Goal: Task Accomplishment & Management: Use online tool/utility

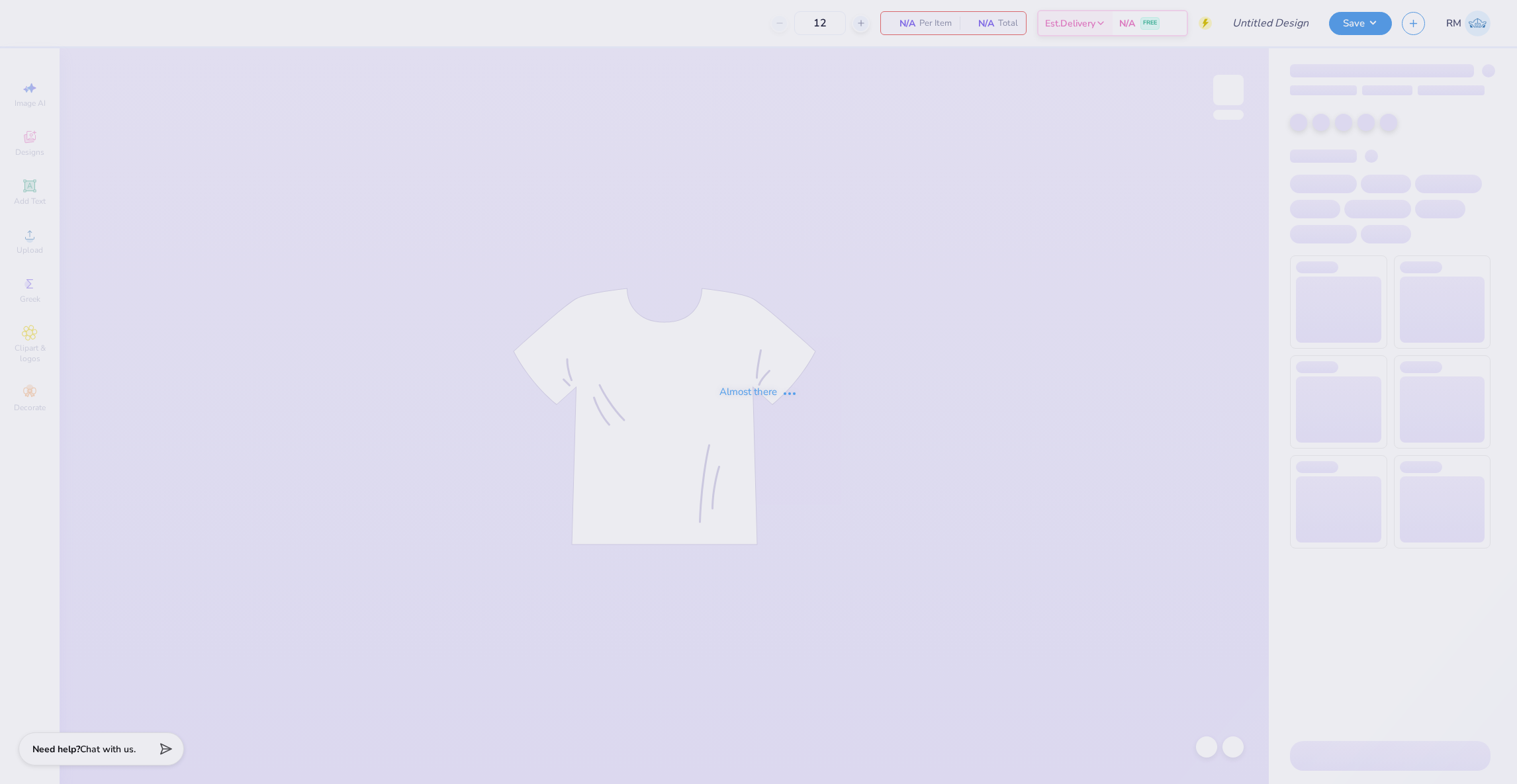
type input "Parents Weekend"
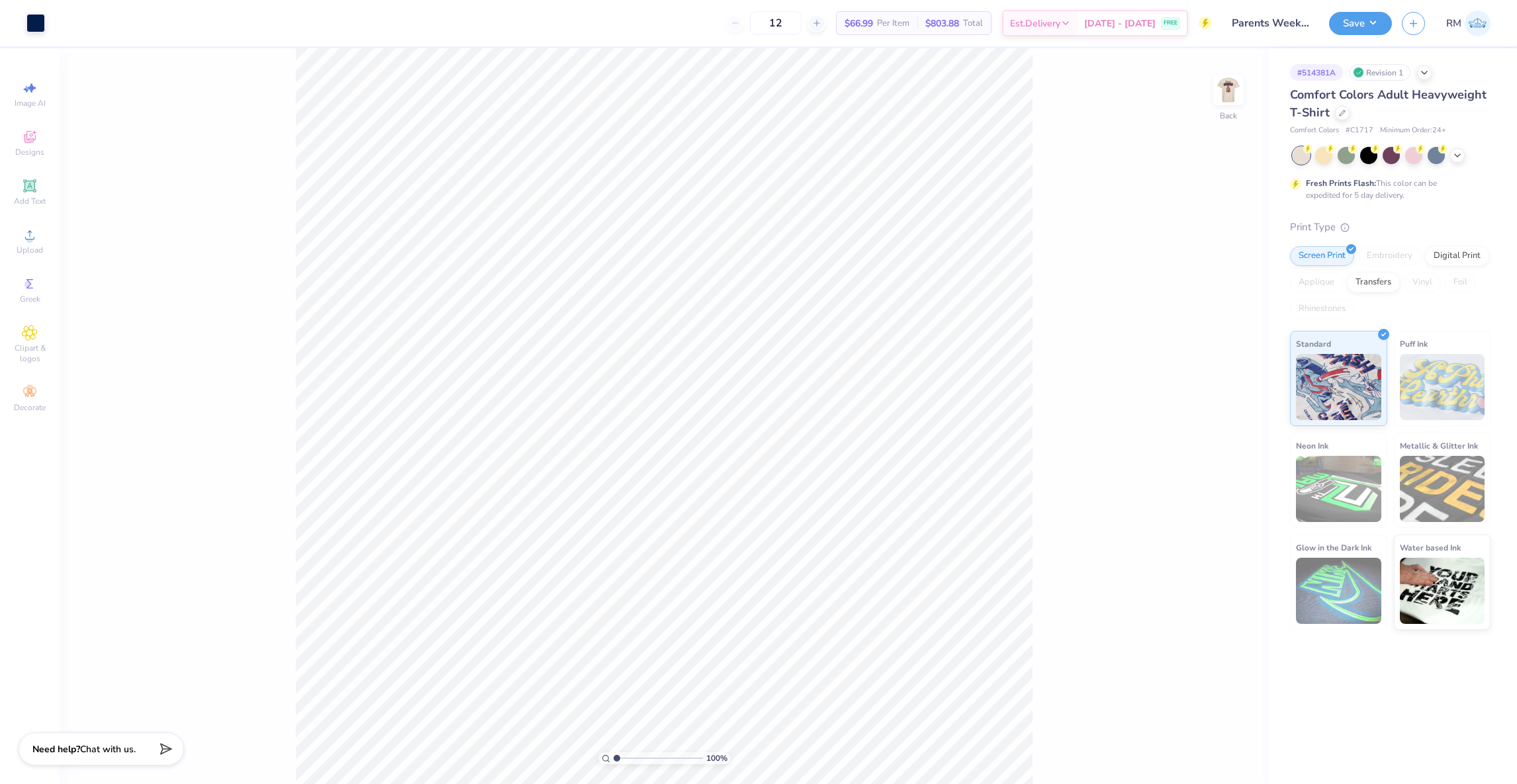
click at [1259, 97] on div "100 % Back" at bounding box center [664, 416] width 1209 height 736
click at [1229, 96] on img at bounding box center [1229, 90] width 53 height 53
click at [740, 402] on li "Ungroup" at bounding box center [748, 405] width 104 height 26
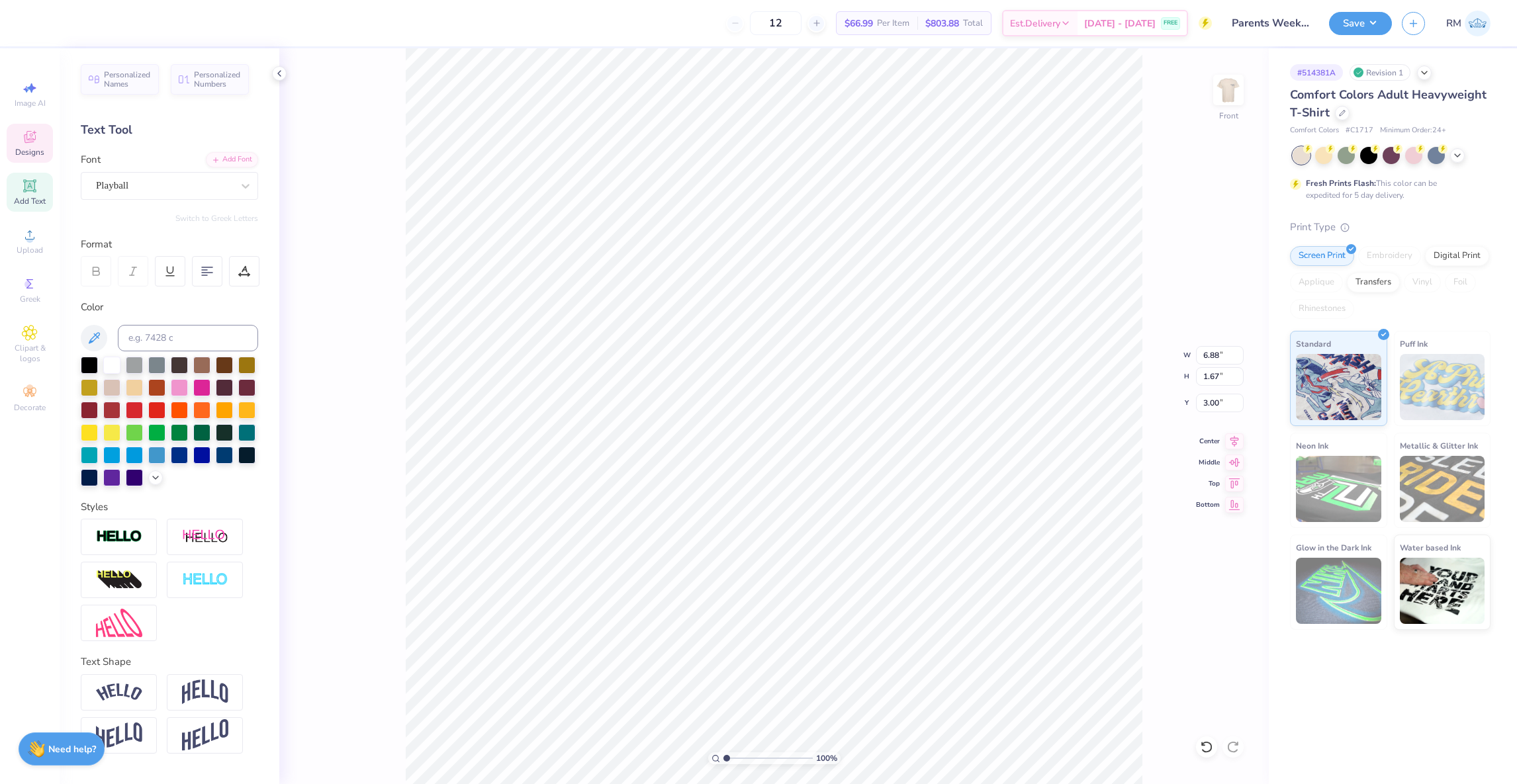
type textarea "Family"
click at [1150, 212] on div "100 % Front" at bounding box center [774, 416] width 990 height 736
type input "2.26"
type input "0.31"
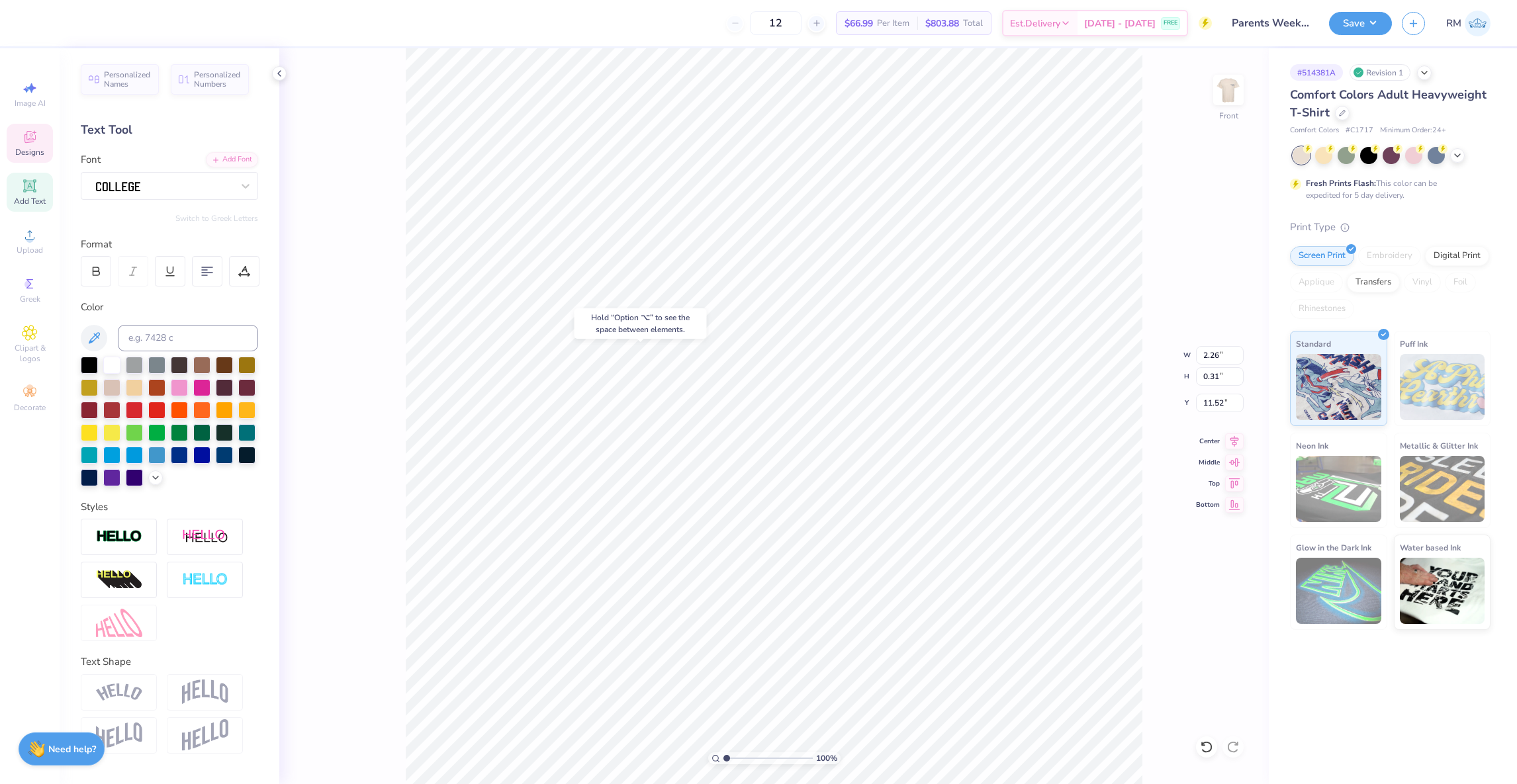
type input "11.32"
type input "1.41"
type input "1.08"
type input "11.88"
type input "1.18"
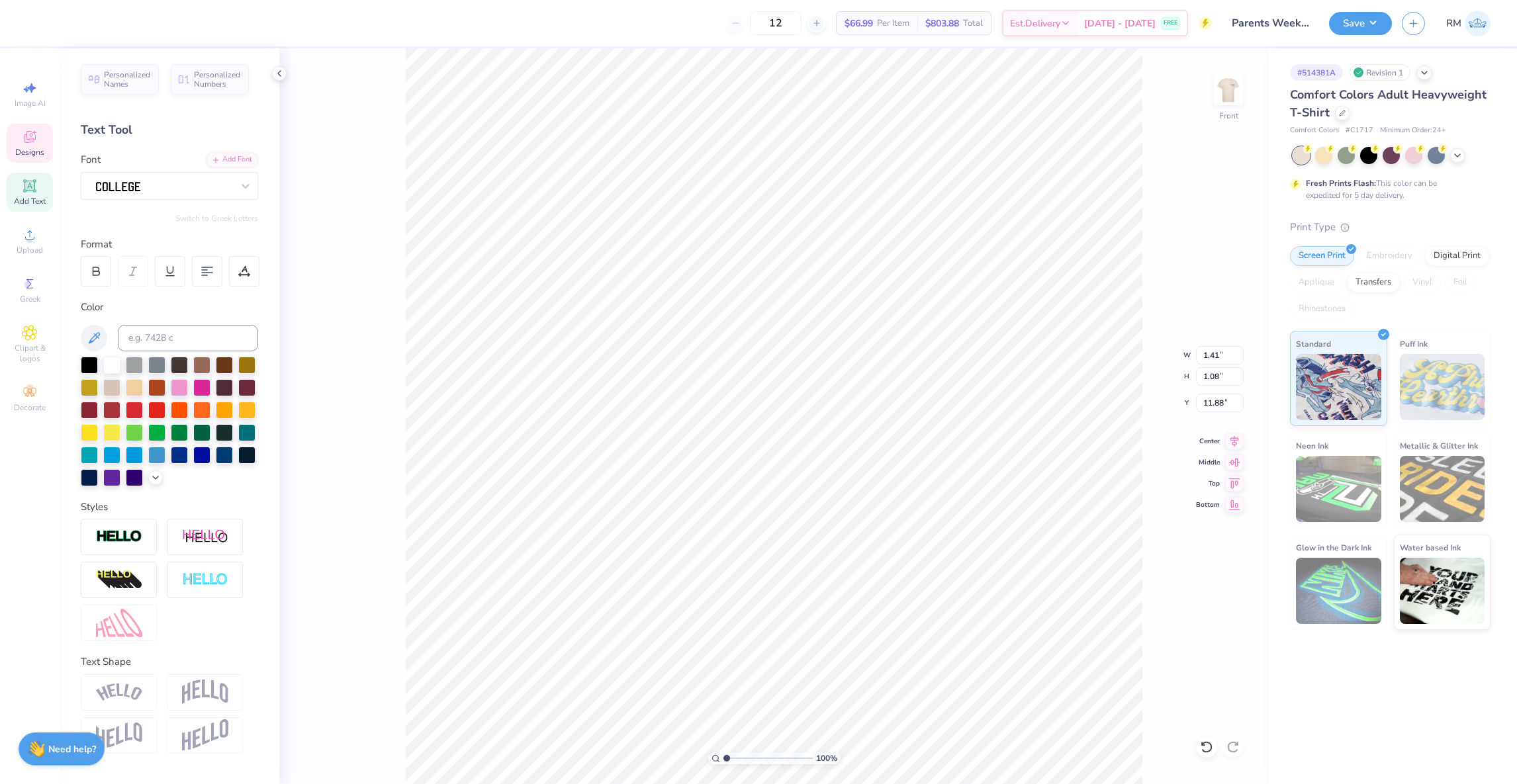
type input "0.90"
type input "11.97"
click at [628, 43] on div "Art colors 12 $66.99 Per Item $803.88 Total Est. Delivery [DATE] - [DATE] FREE …" at bounding box center [758, 392] width 1517 height 784
type input "5.18"
click at [1226, 93] on img at bounding box center [1229, 90] width 53 height 53
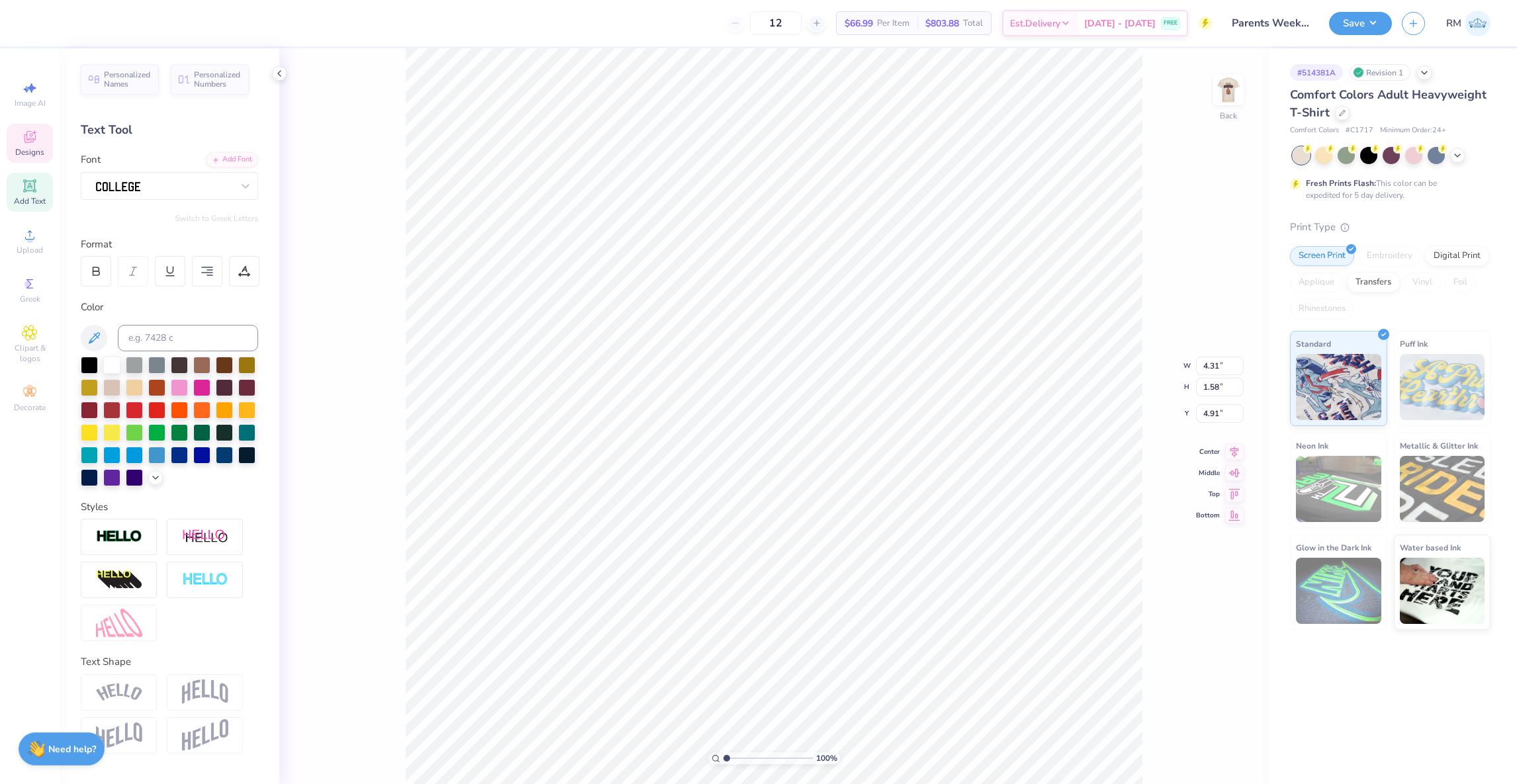
type input "4.48"
click at [1219, 105] on img at bounding box center [1229, 90] width 53 height 53
click at [1384, 16] on button "Save" at bounding box center [1360, 22] width 63 height 23
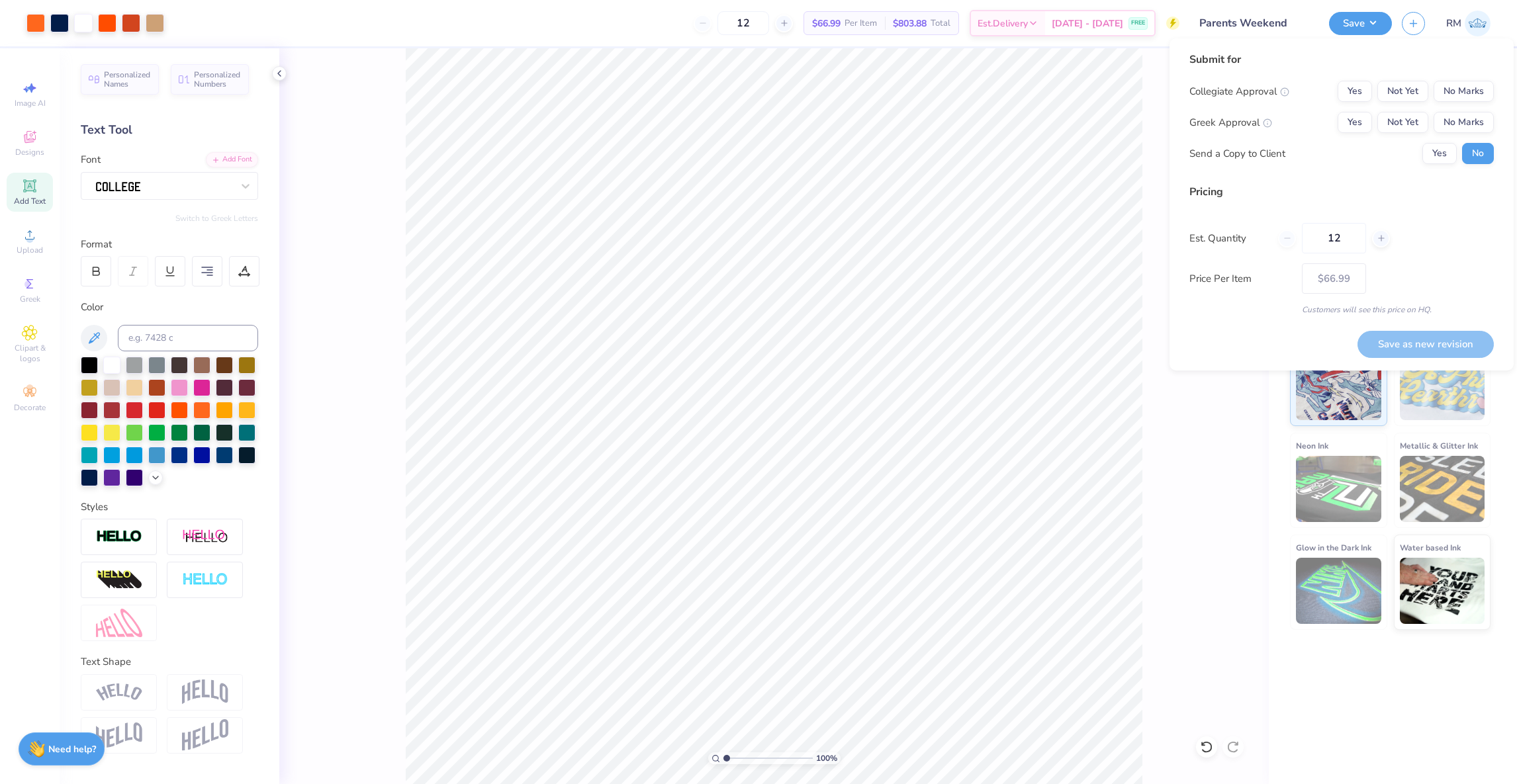
click at [1264, 24] on input "Parents Weekend" at bounding box center [1254, 23] width 129 height 26
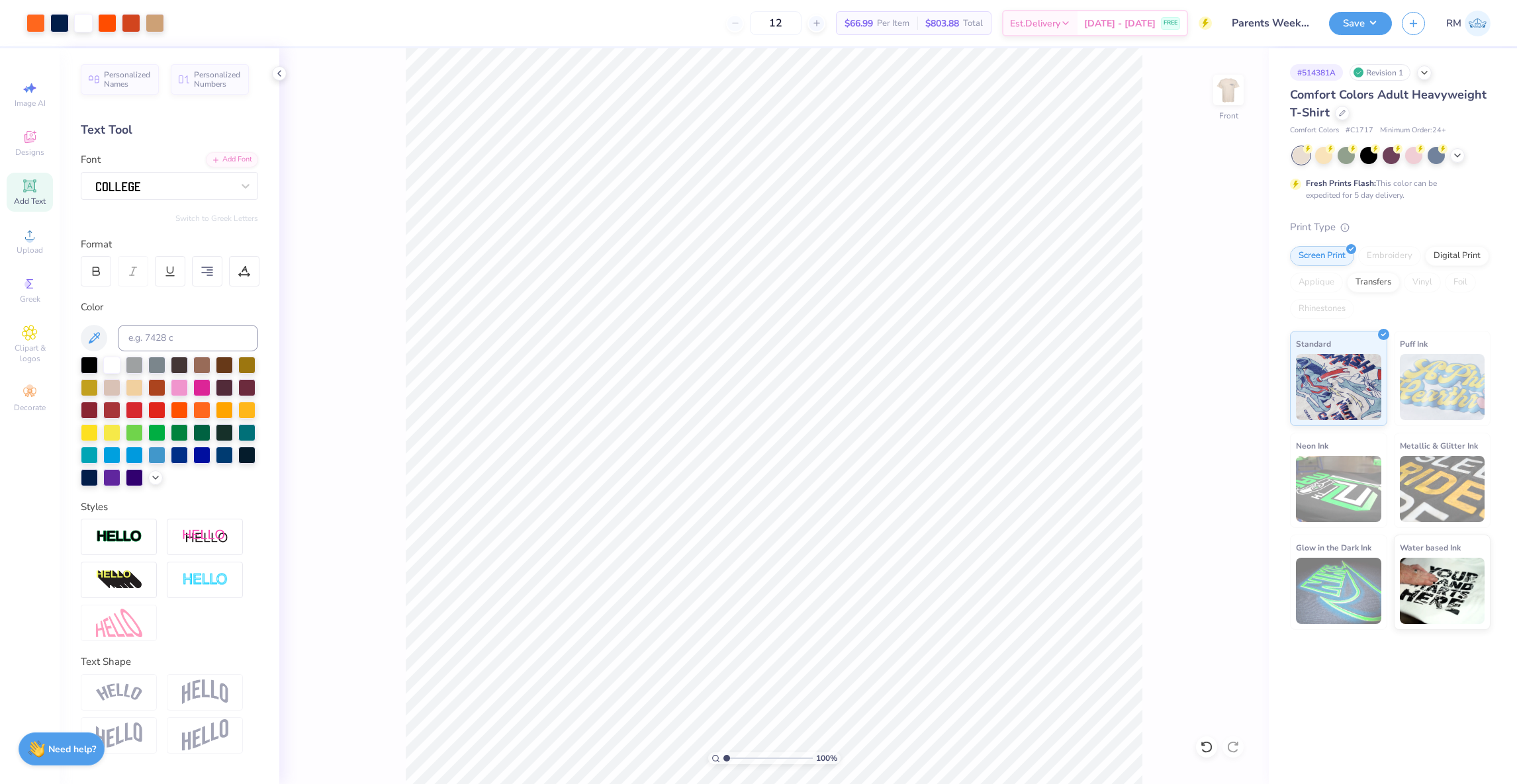
click at [1362, 35] on div "Save RM" at bounding box center [1423, 23] width 188 height 46
click at [1362, 20] on button "Save" at bounding box center [1360, 22] width 63 height 23
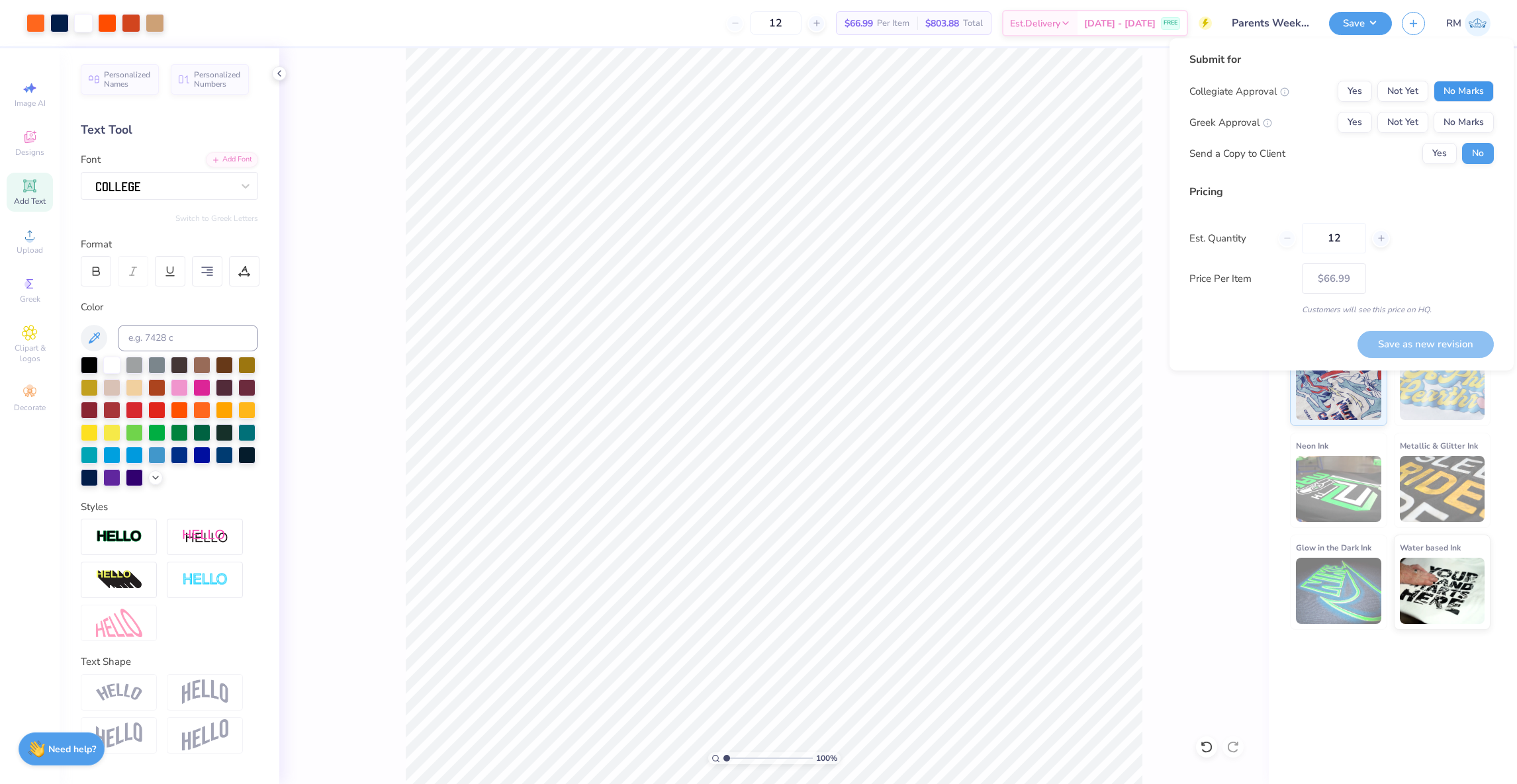
click at [1457, 91] on button "No Marks" at bounding box center [1464, 91] width 60 height 21
click at [1384, 126] on button "Not Yet" at bounding box center [1403, 122] width 51 height 21
click at [1384, 349] on button "Save as new revision" at bounding box center [1426, 344] width 136 height 27
type input "$66.99"
